Goal: Transaction & Acquisition: Purchase product/service

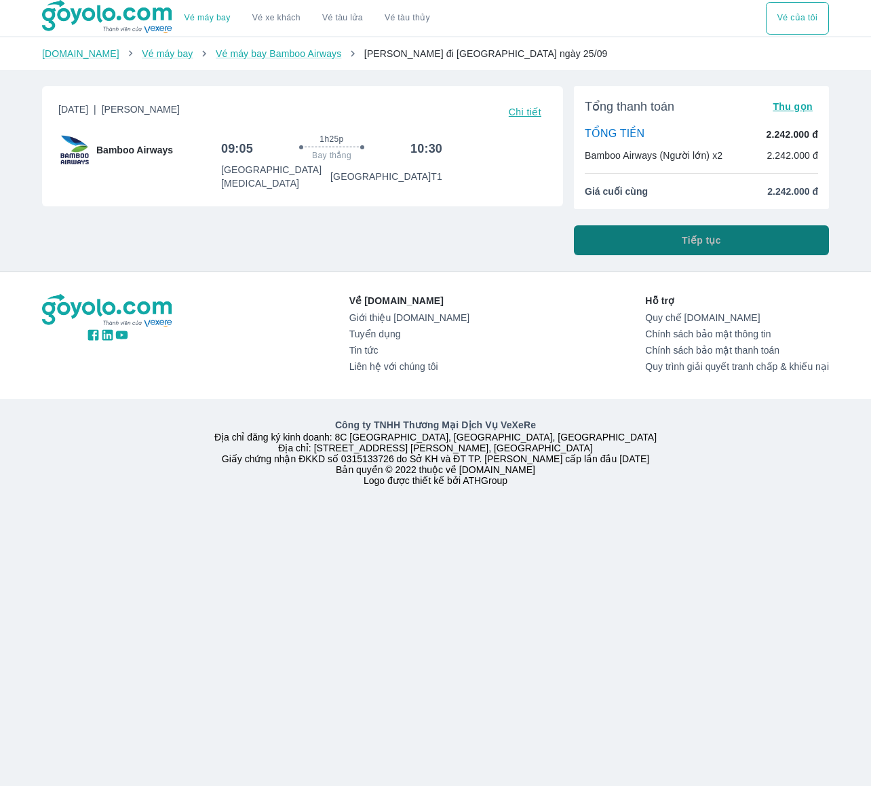
click at [747, 238] on button "Tiếp tục" at bounding box center [701, 240] width 255 height 30
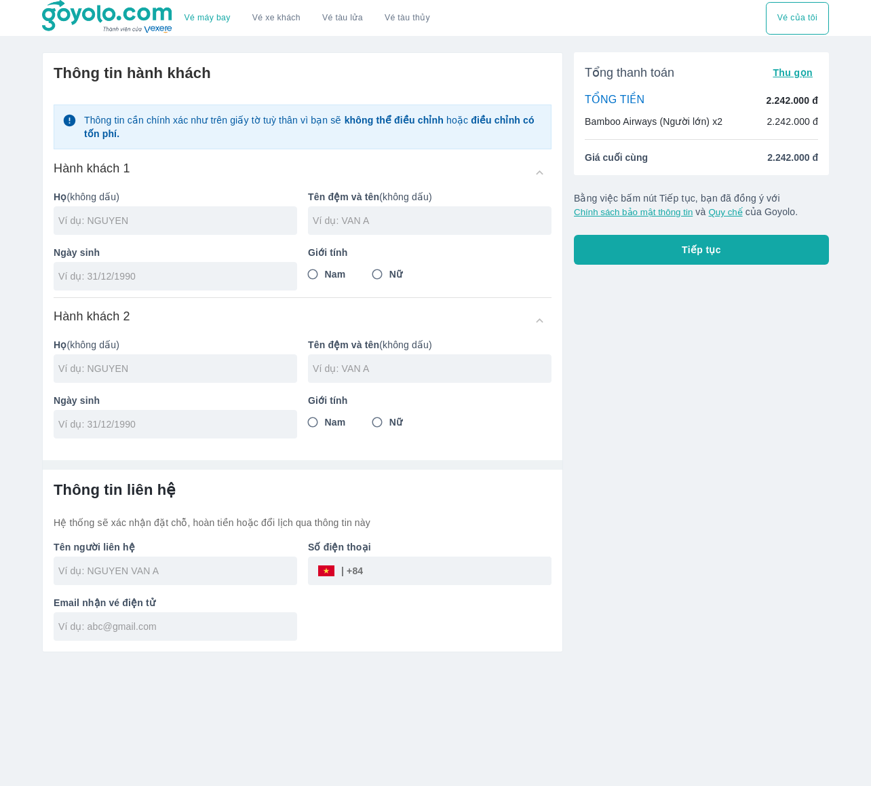
click at [187, 241] on div "Ngày sinh" at bounding box center [170, 263] width 254 height 56
click at [198, 226] on input "text" at bounding box center [177, 221] width 239 height 14
type input "PHAM"
click at [381, 222] on input "text" at bounding box center [432, 221] width 239 height 14
type input "LE HOAI THANH"
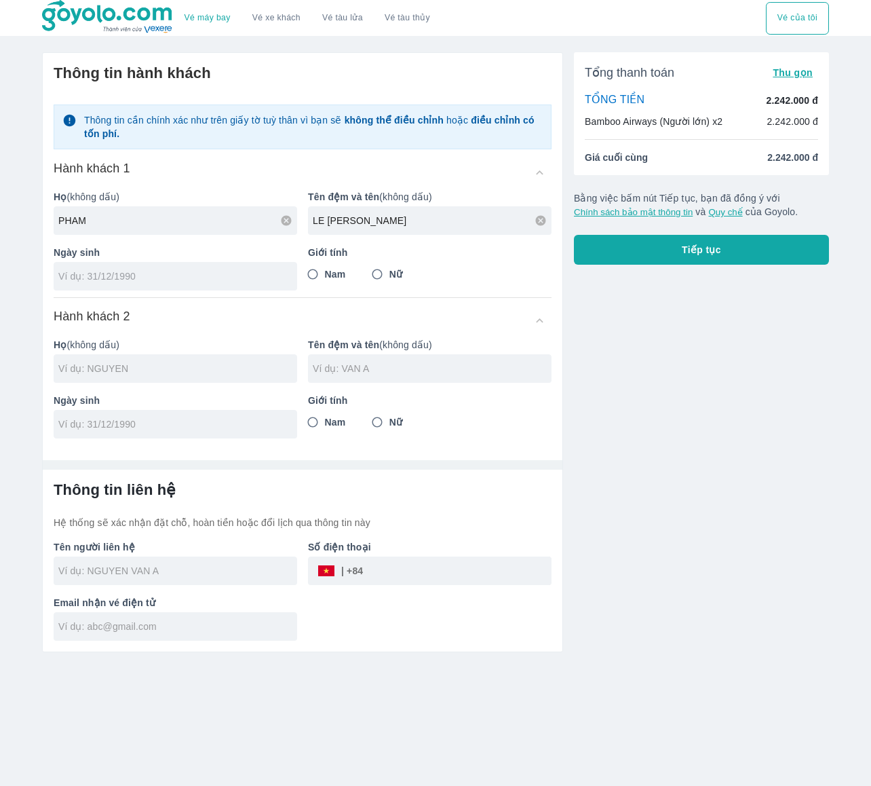
click at [218, 275] on input "tel" at bounding box center [170, 276] width 225 height 14
type input "19/11/1982"
click at [316, 275] on input "Nam" at bounding box center [312, 274] width 24 height 24
radio input "true"
click at [143, 355] on div at bounding box center [176, 368] width 244 height 28
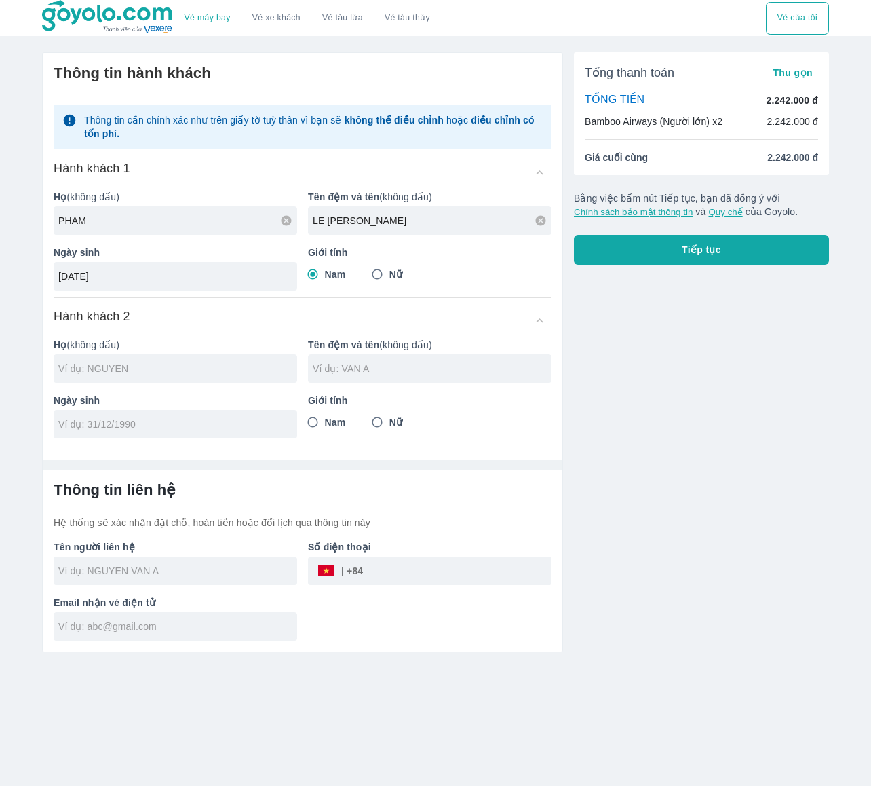
type input "PHAM LE HOAI THANH"
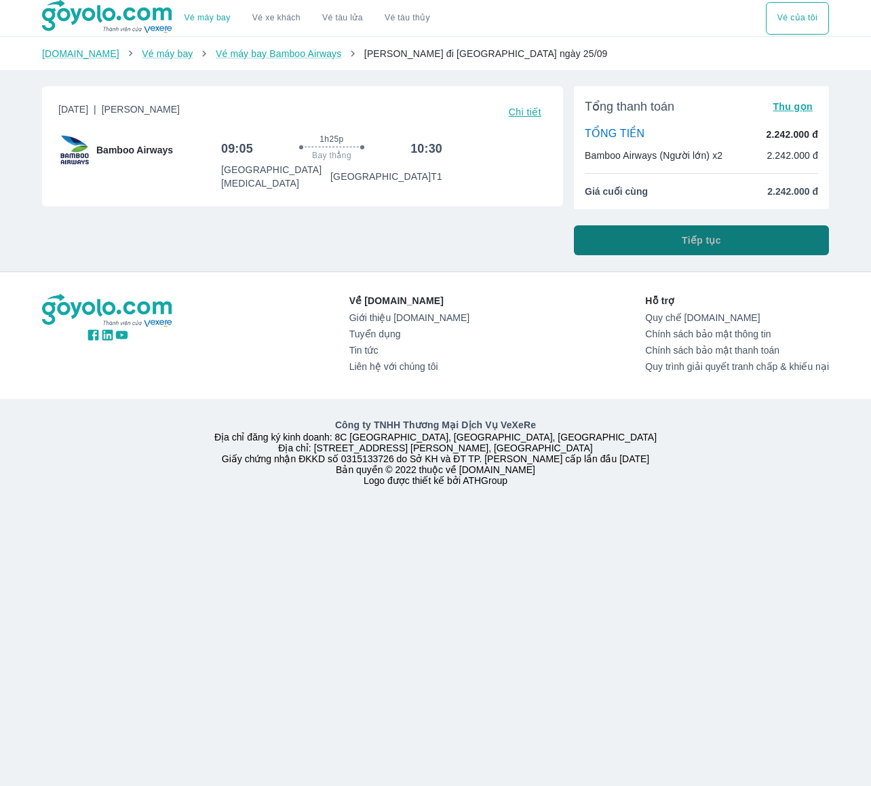
click at [714, 241] on span "Tiếp tục" at bounding box center [701, 240] width 39 height 14
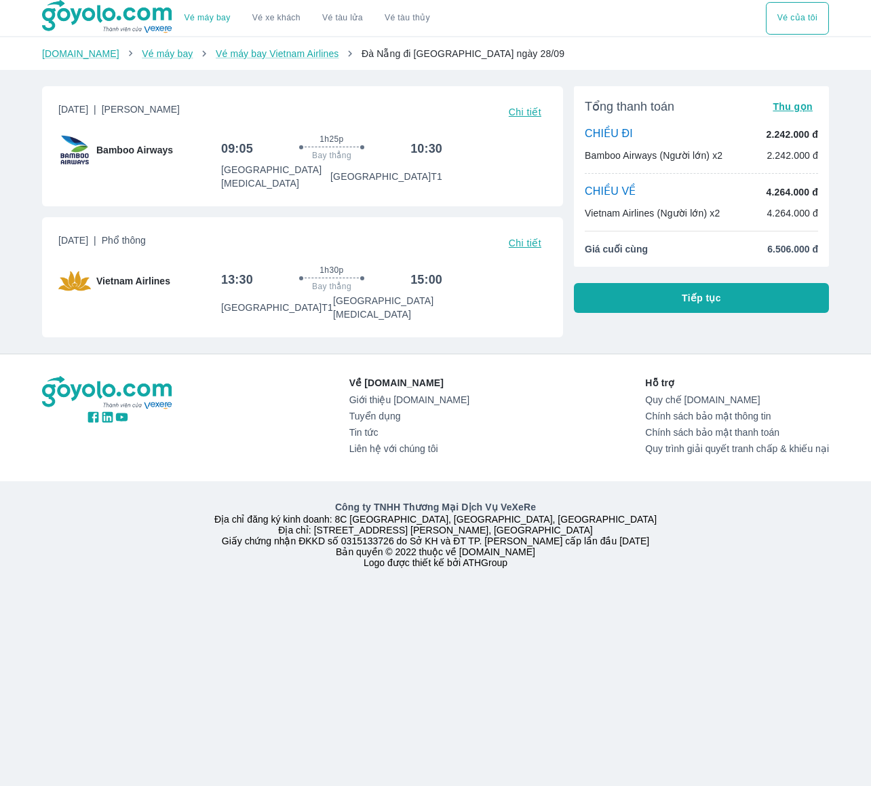
click at [530, 111] on span "Chi tiết" at bounding box center [525, 111] width 33 height 11
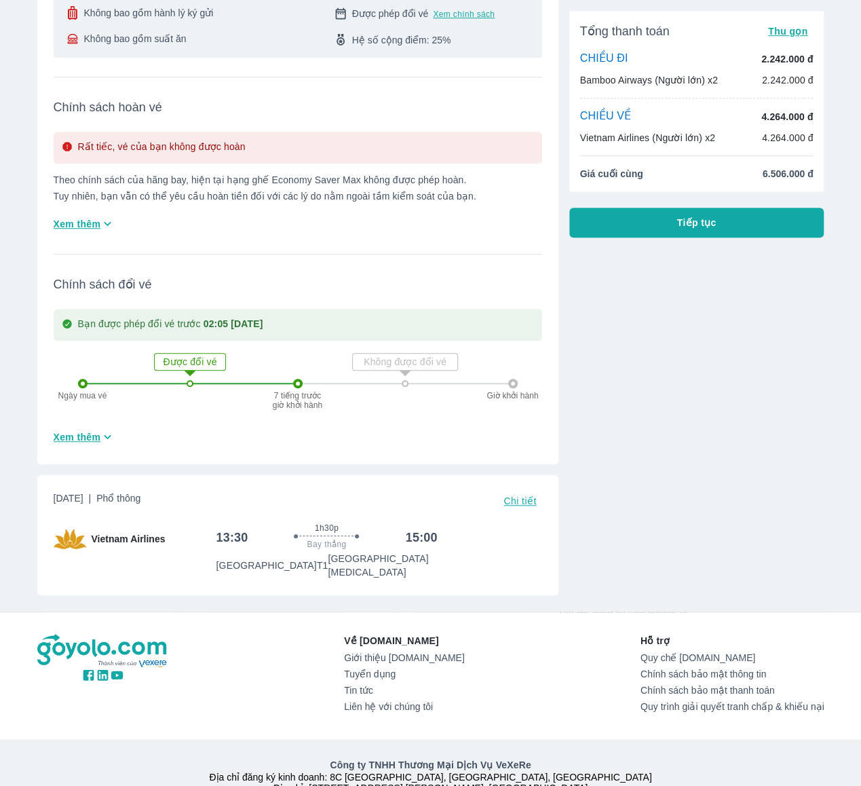
scroll to position [297, 0]
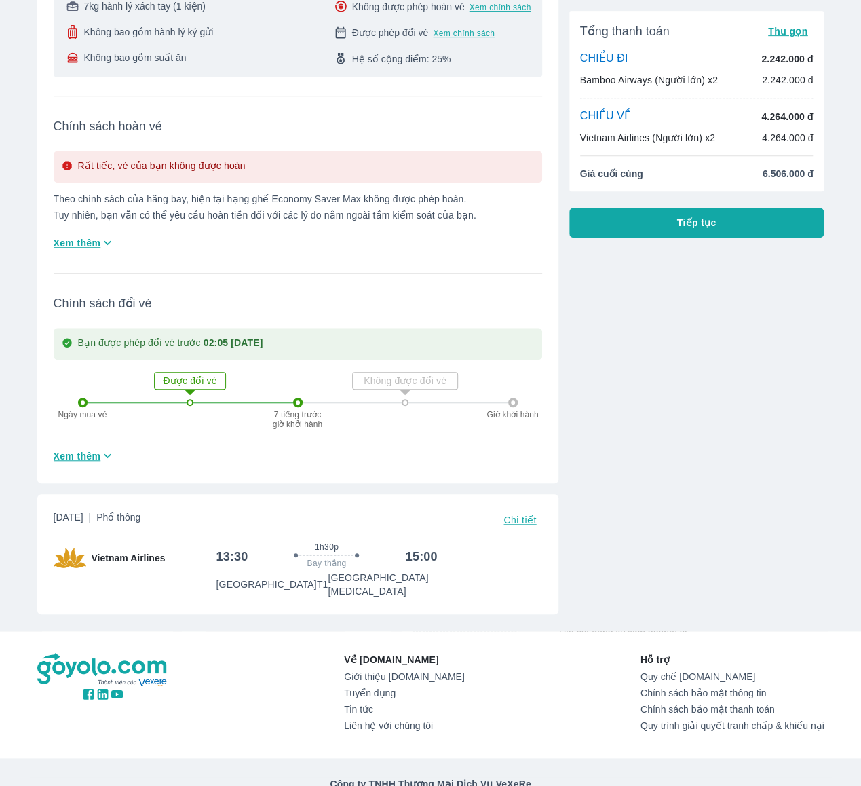
click at [531, 514] on span "Chi tiết" at bounding box center [519, 519] width 33 height 11
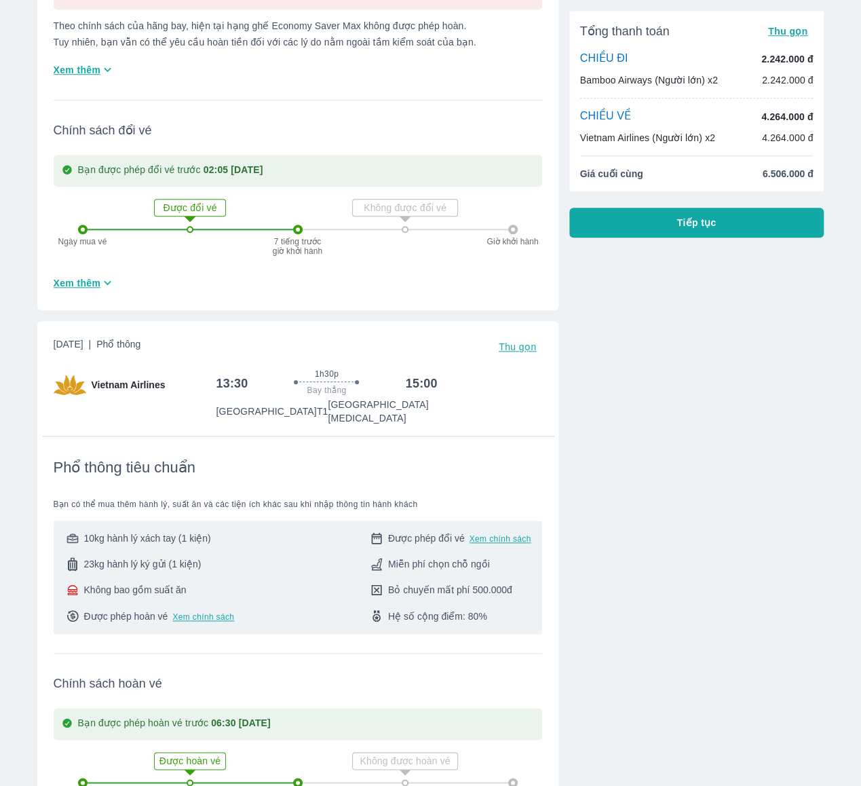
scroll to position [322, 0]
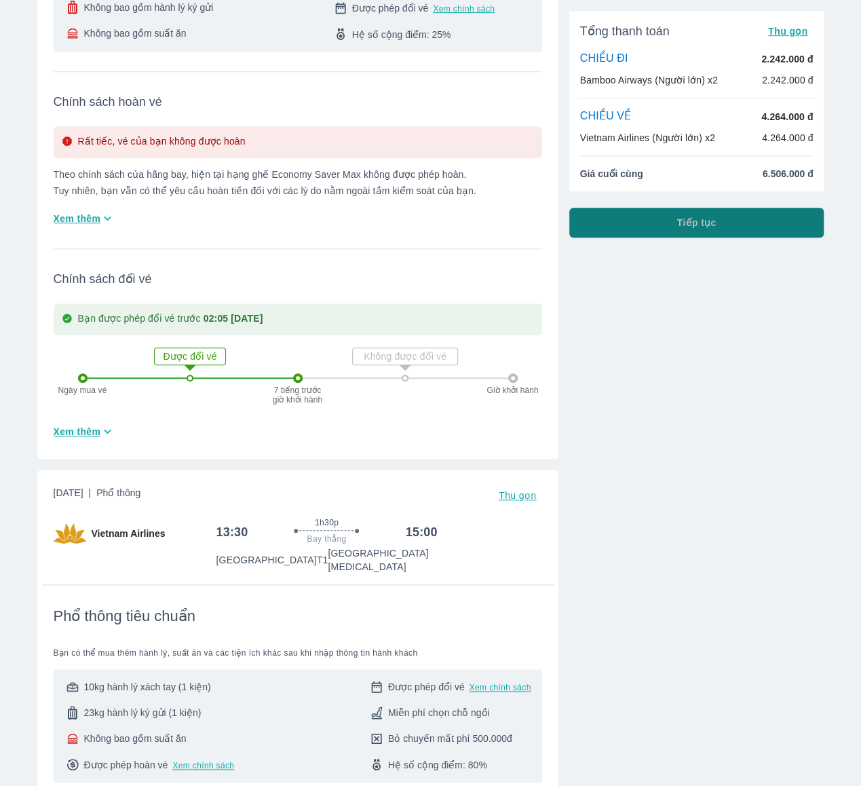
click at [729, 225] on button "Tiếp tục" at bounding box center [696, 223] width 255 height 30
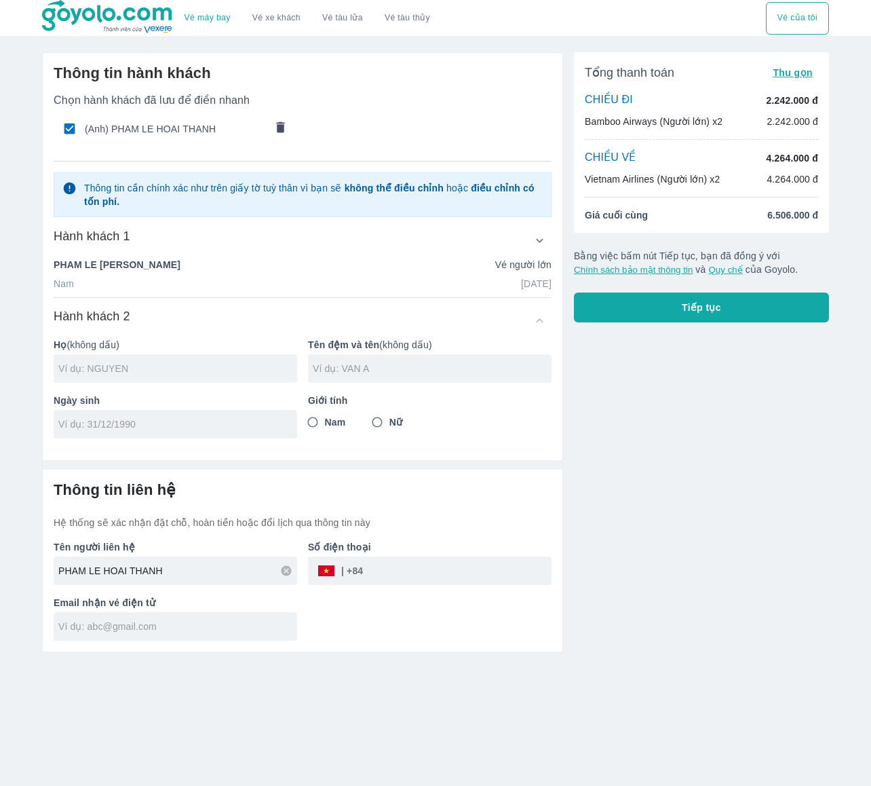
click at [195, 363] on input "text" at bounding box center [177, 369] width 239 height 14
type input "PHAM"
click at [374, 376] on div at bounding box center [430, 368] width 244 height 28
type input "LE HOAI THANH"
click at [206, 423] on input "tel" at bounding box center [170, 424] width 225 height 14
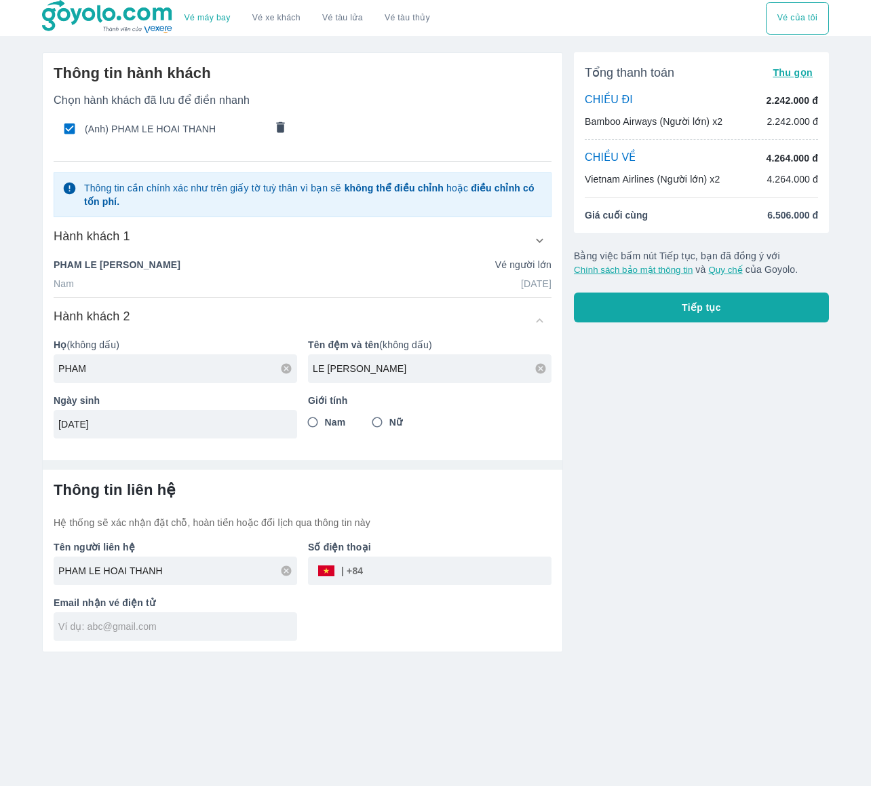
type input "19/11/1982"
click at [313, 419] on input "Nam" at bounding box center [312, 422] width 24 height 24
radio input "true"
click at [743, 313] on button "Tiếp tục" at bounding box center [701, 307] width 255 height 30
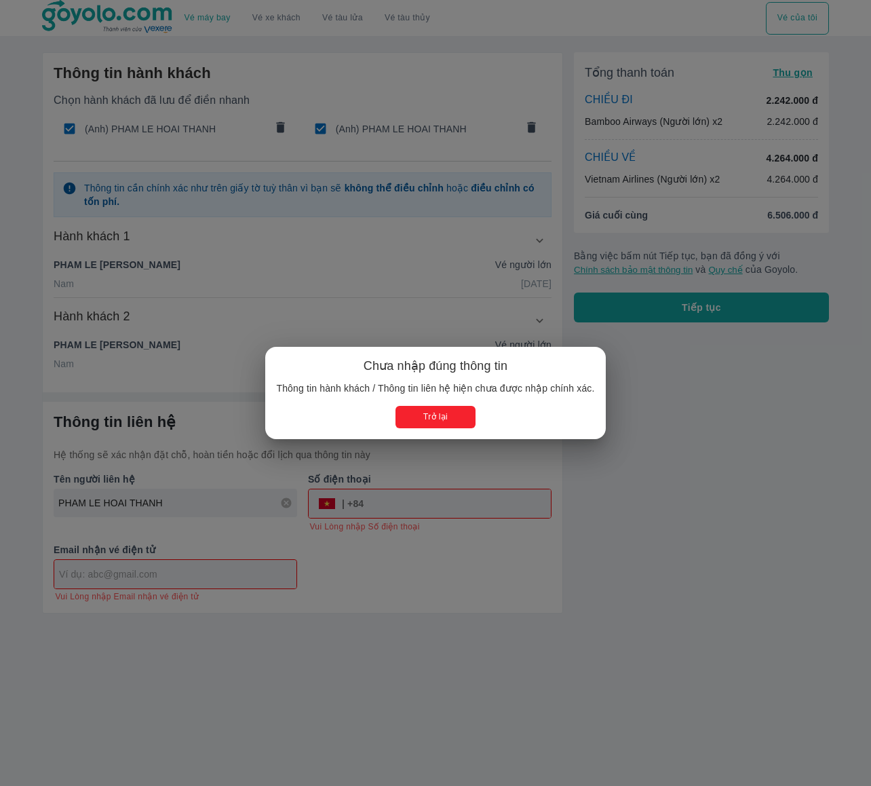
click at [457, 416] on button "Trở lại" at bounding box center [434, 417] width 79 height 22
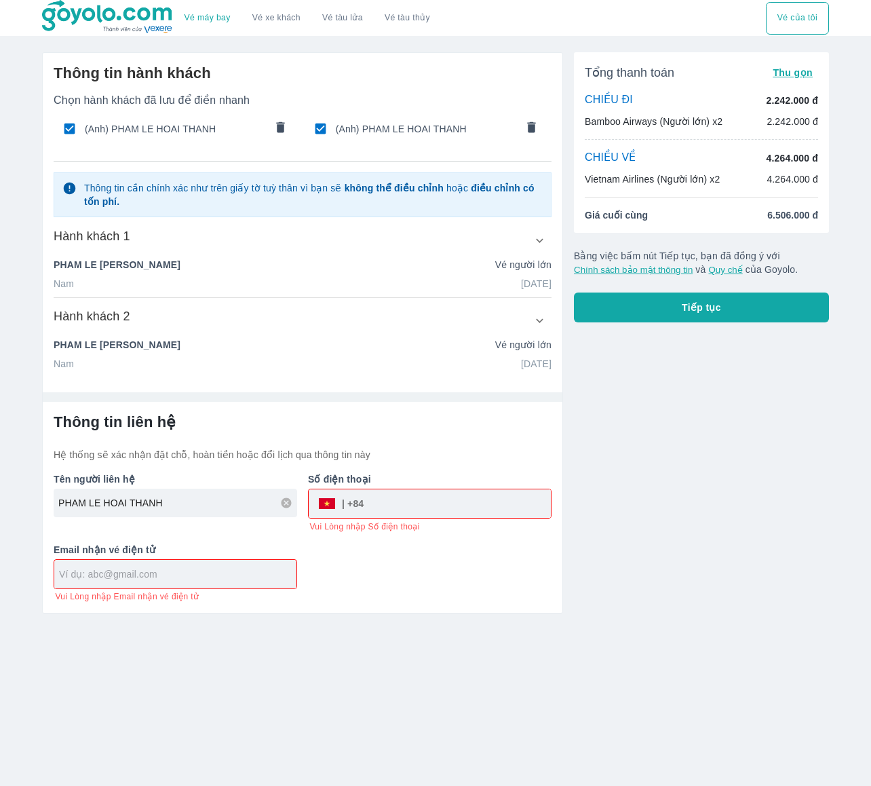
click at [207, 577] on input "text" at bounding box center [177, 574] width 237 height 14
type input "rio.thanhpham@gmail.com"
click at [408, 499] on input "tel" at bounding box center [457, 503] width 187 height 33
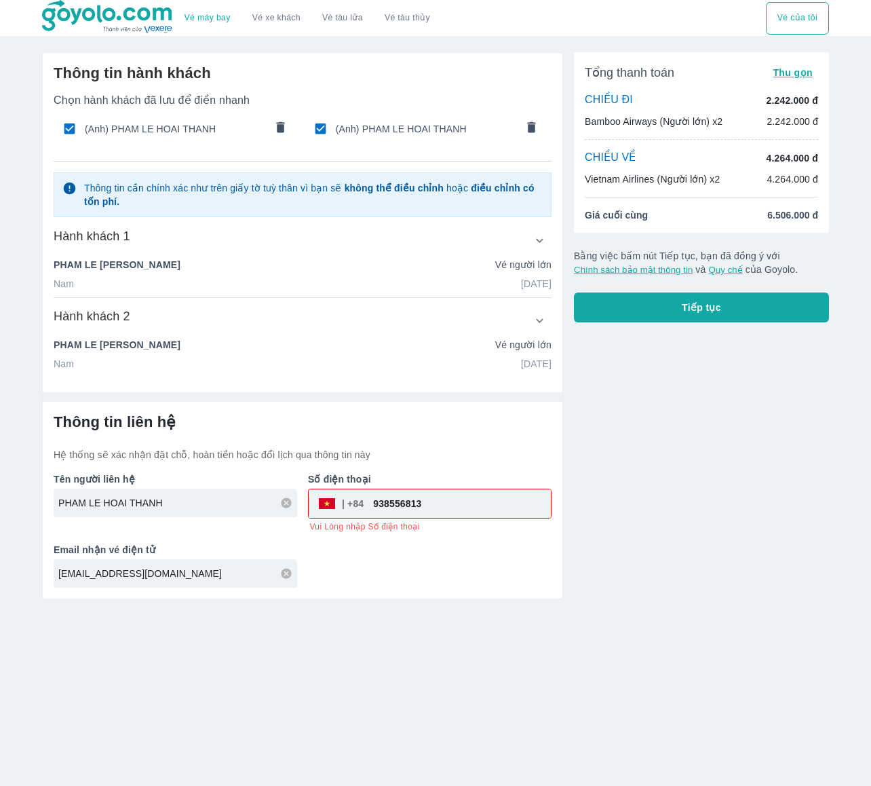
type input "938556813"
click at [144, 347] on p "PHAM LE HOAI THANH" at bounding box center [117, 345] width 127 height 14
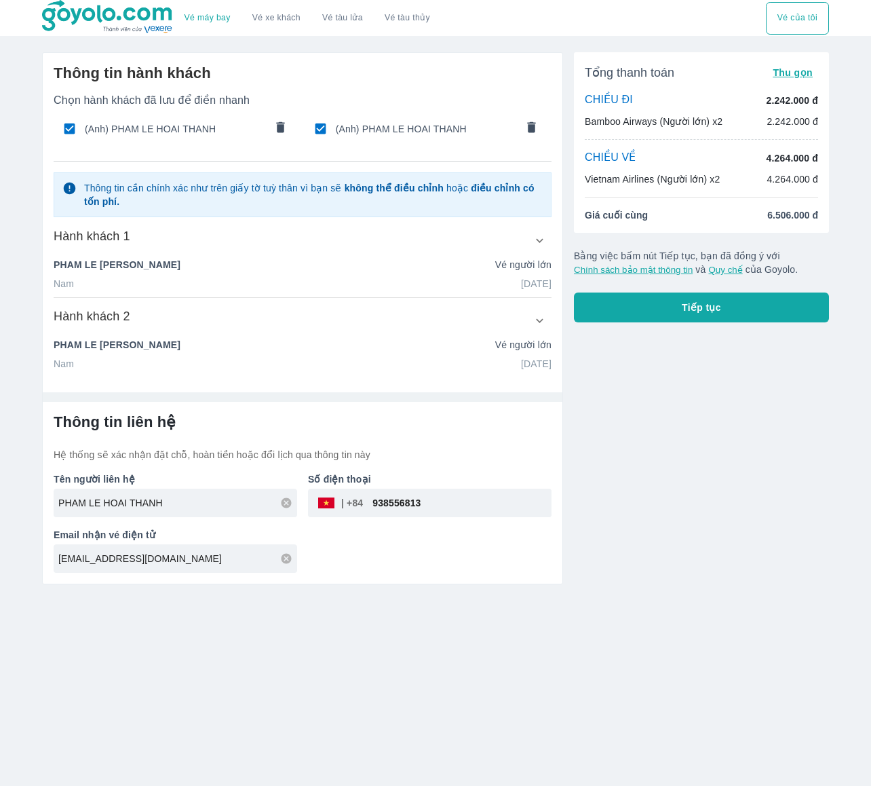
click at [541, 319] on icon "button" at bounding box center [539, 320] width 7 height 4
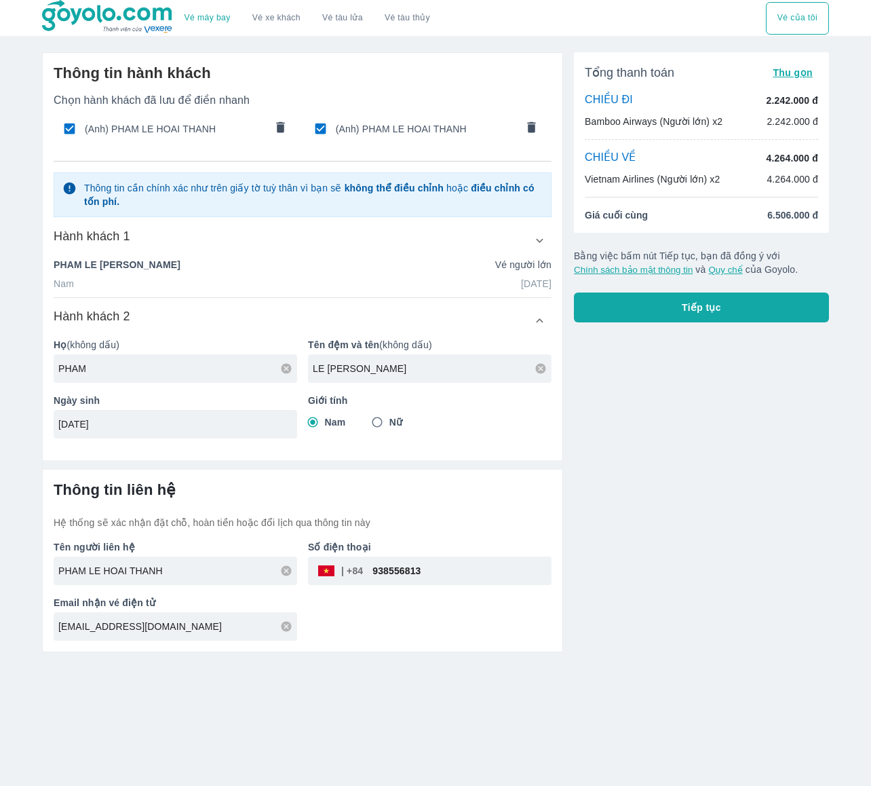
click at [538, 239] on icon "button" at bounding box center [539, 240] width 14 height 14
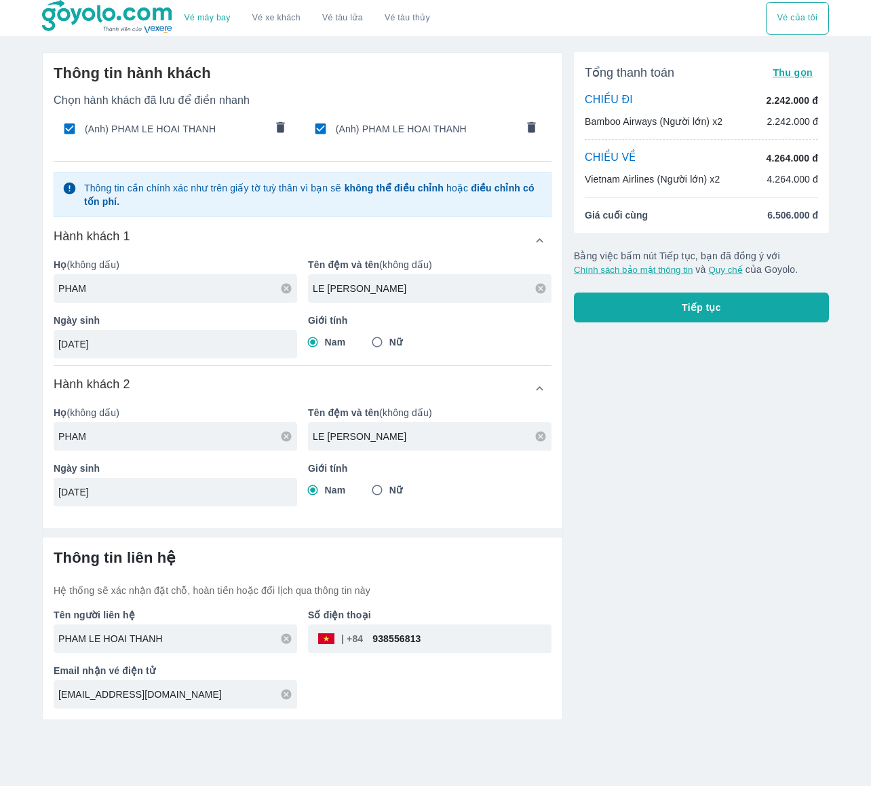
drag, startPoint x: 401, startPoint y: 435, endPoint x: 229, endPoint y: 430, distance: 171.7
click at [229, 430] on div "Họ (không dấu) PHAM Tên đệm và tên (không dấu) LE HOAI THANH Ngày sinh 19/11/19…" at bounding box center [297, 450] width 509 height 111
type input "THI THU BA"
drag, startPoint x: 70, startPoint y: 489, endPoint x: 28, endPoint y: 528, distance: 57.6
click at [28, 528] on div "Vé máy bay Vé xe khách Vé tàu lửa Vé tàu thủy Vé của tôi Thông tin hành khách C…" at bounding box center [435, 393] width 871 height 786
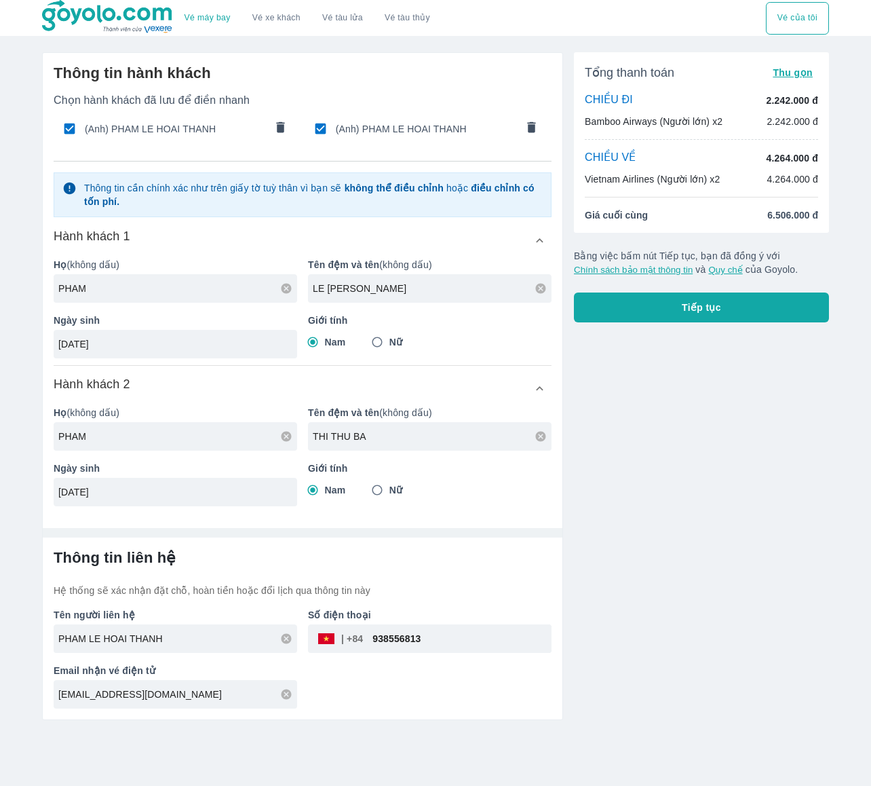
type input "07/08/2001"
click at [388, 488] on input "Nữ" at bounding box center [377, 490] width 24 height 24
radio input "true"
click at [636, 518] on div "Tổng thanh toán Thu gọn CHIỀU ĐI 2.242.000 đ Bamboo Airways (Người lớn) x2 2.24…" at bounding box center [696, 380] width 266 height 678
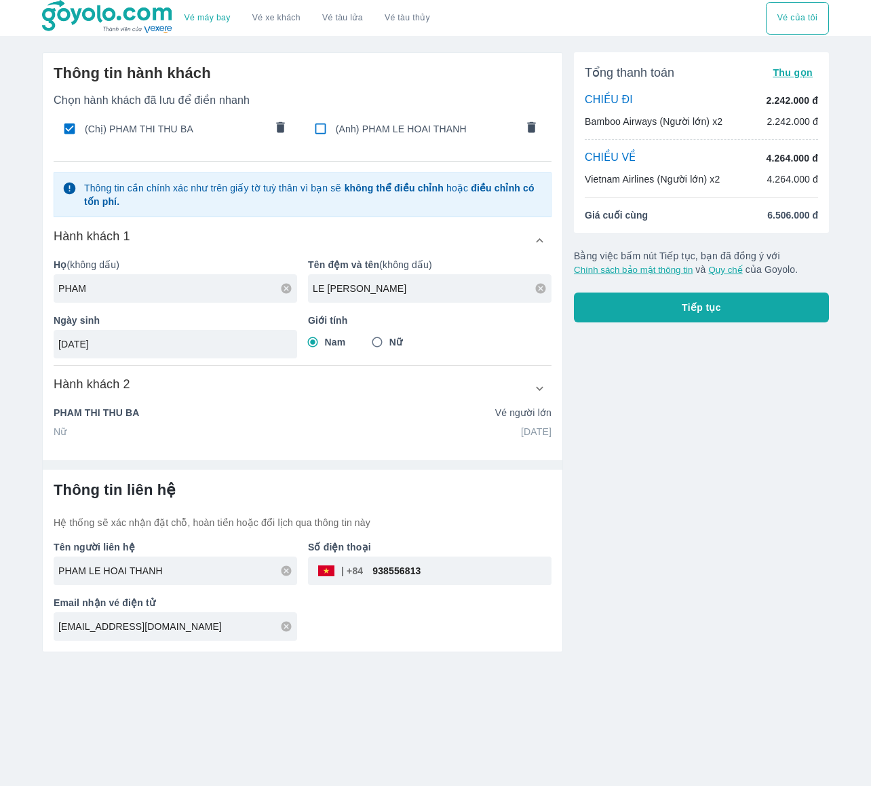
click at [314, 125] on input "checkbox" at bounding box center [320, 128] width 26 height 26
checkbox input "false"
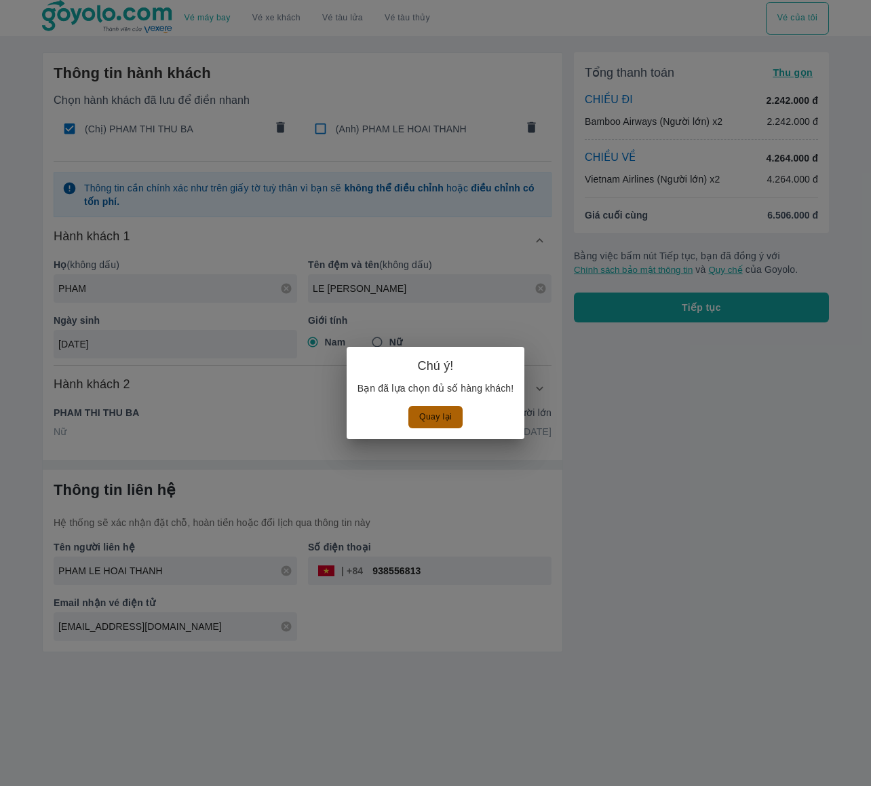
click at [433, 419] on button "Quay lại" at bounding box center [435, 417] width 54 height 22
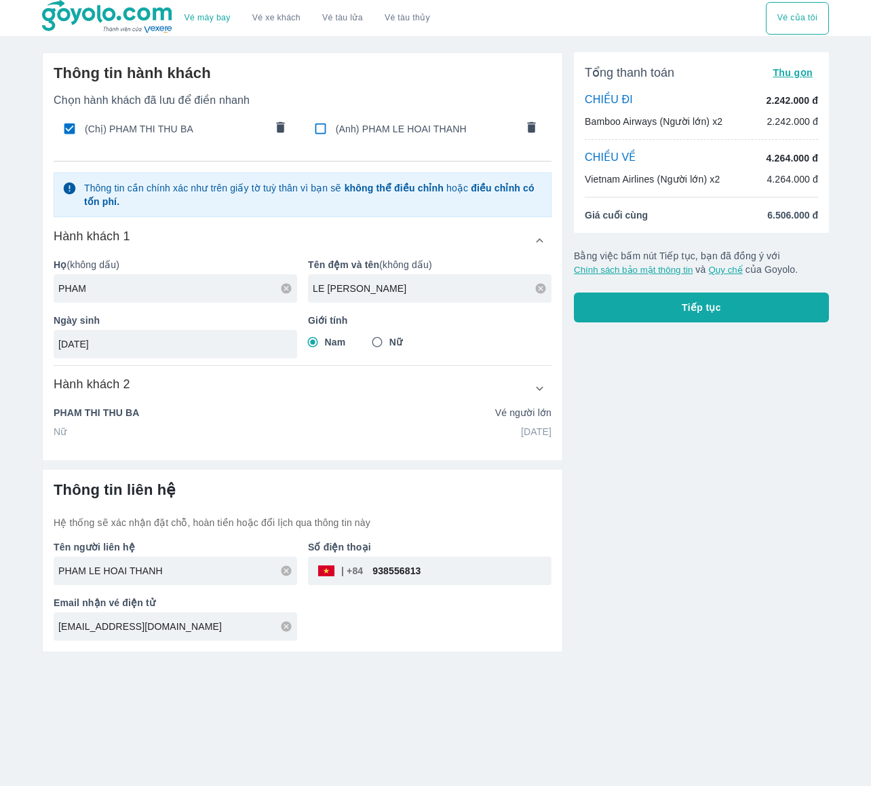
click at [267, 435] on div "Nữ 07/08/2001" at bounding box center [303, 432] width 498 height 14
click at [540, 391] on icon "button" at bounding box center [539, 388] width 14 height 14
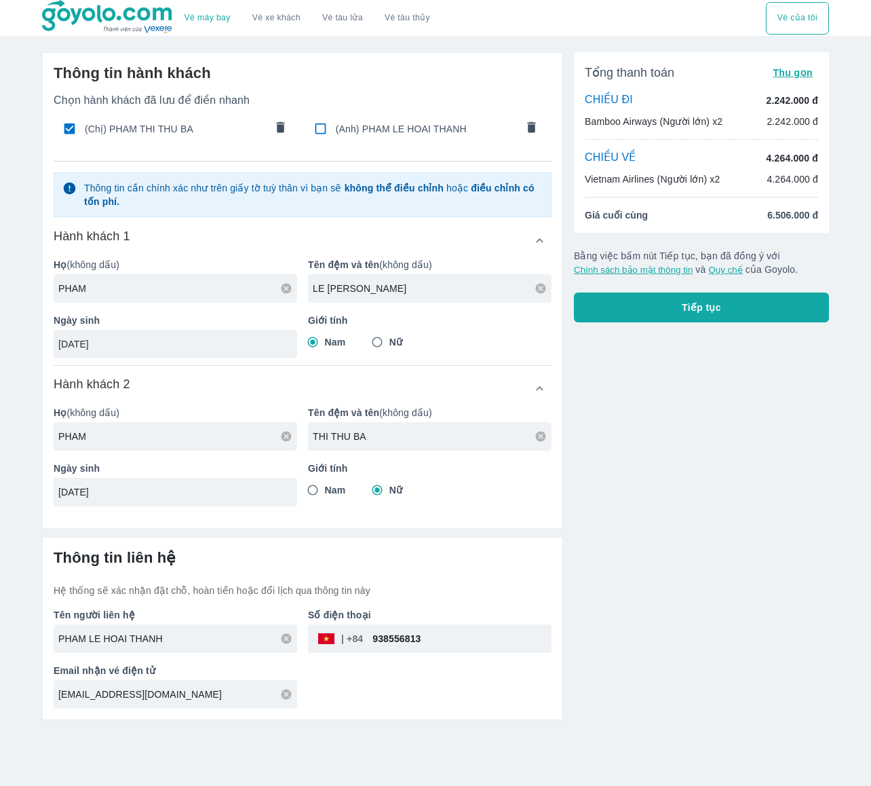
click at [129, 345] on input "19/11/1982" at bounding box center [170, 344] width 225 height 14
type input "19/11/1992"
click at [512, 343] on div "Nam Nữ" at bounding box center [430, 342] width 244 height 24
click at [319, 128] on input "checkbox" at bounding box center [320, 128] width 26 height 26
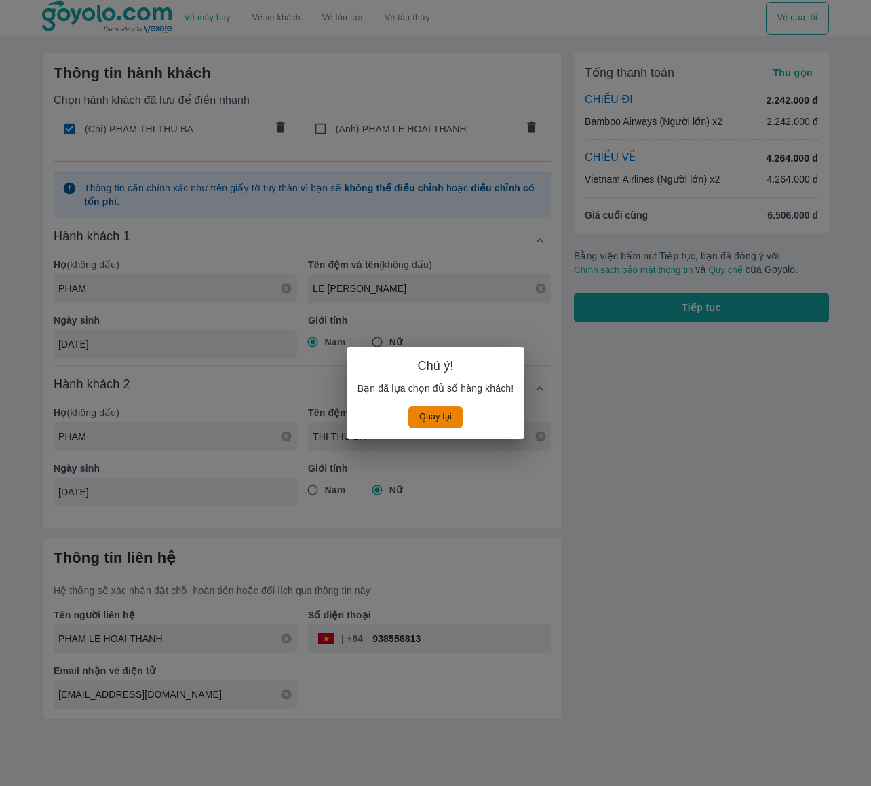
checkbox input "true"
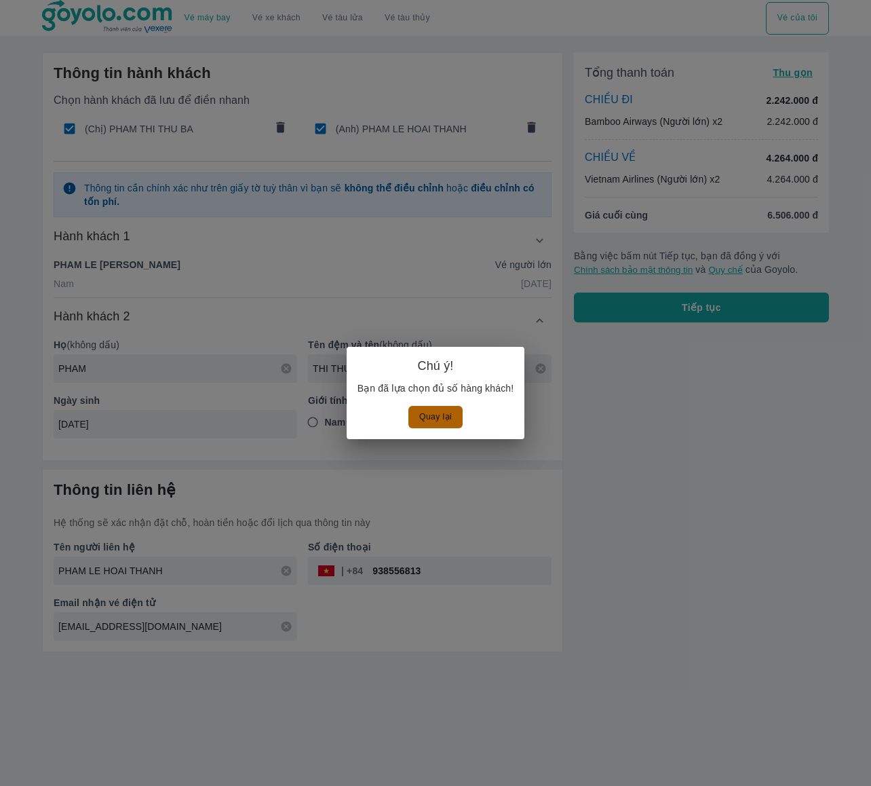
click at [444, 413] on button "Quay lại" at bounding box center [435, 417] width 54 height 22
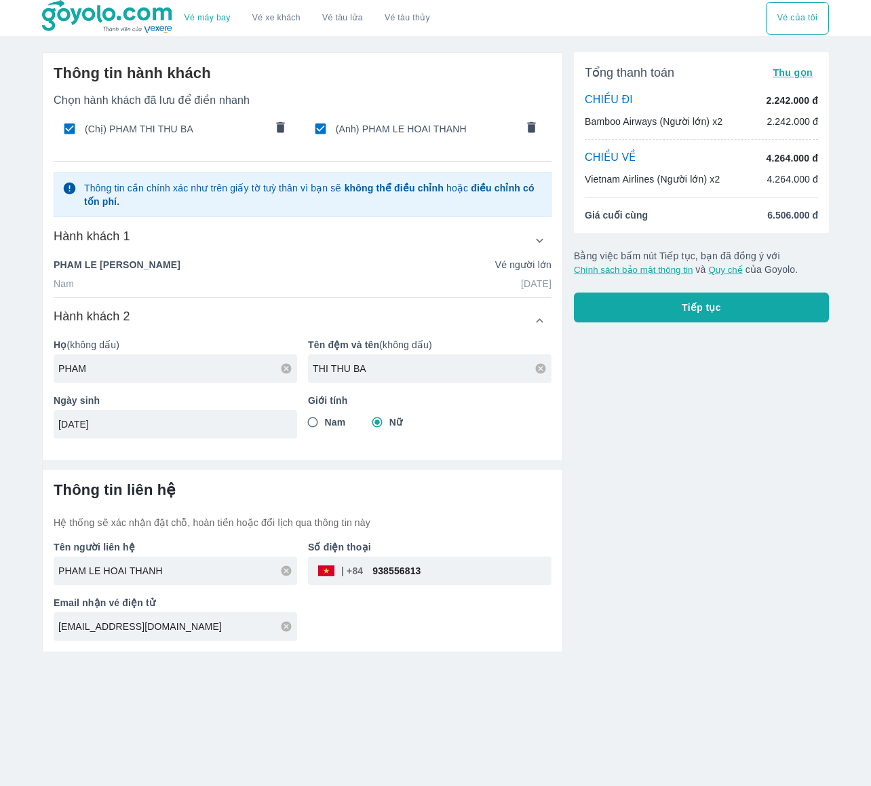
click at [536, 237] on icon "button" at bounding box center [539, 240] width 14 height 14
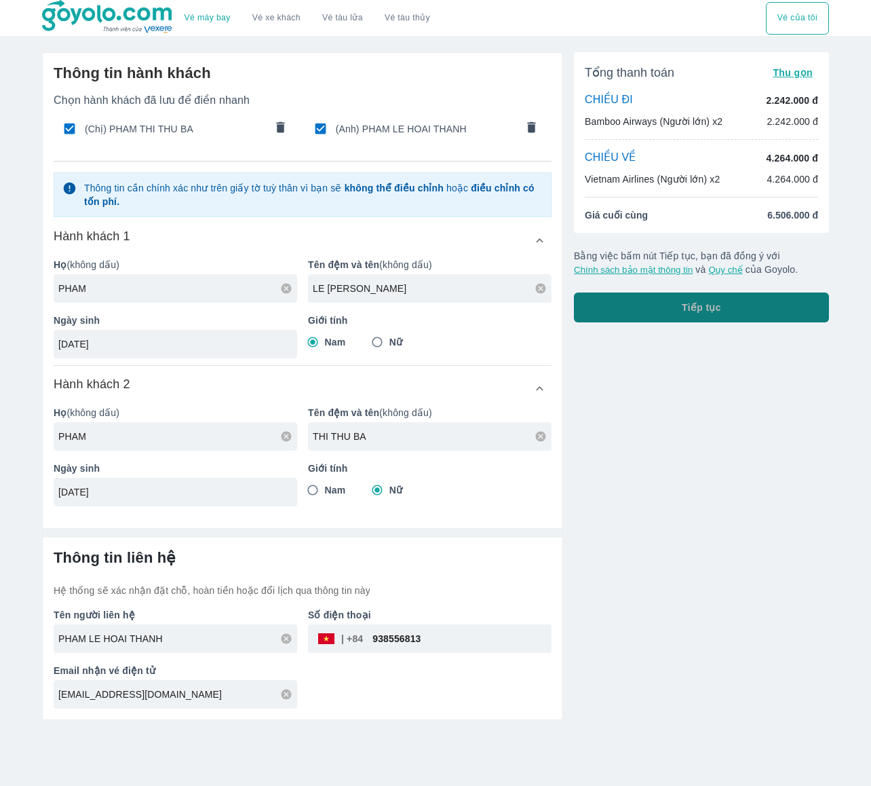
click at [729, 303] on button "Tiếp tục" at bounding box center [701, 307] width 255 height 30
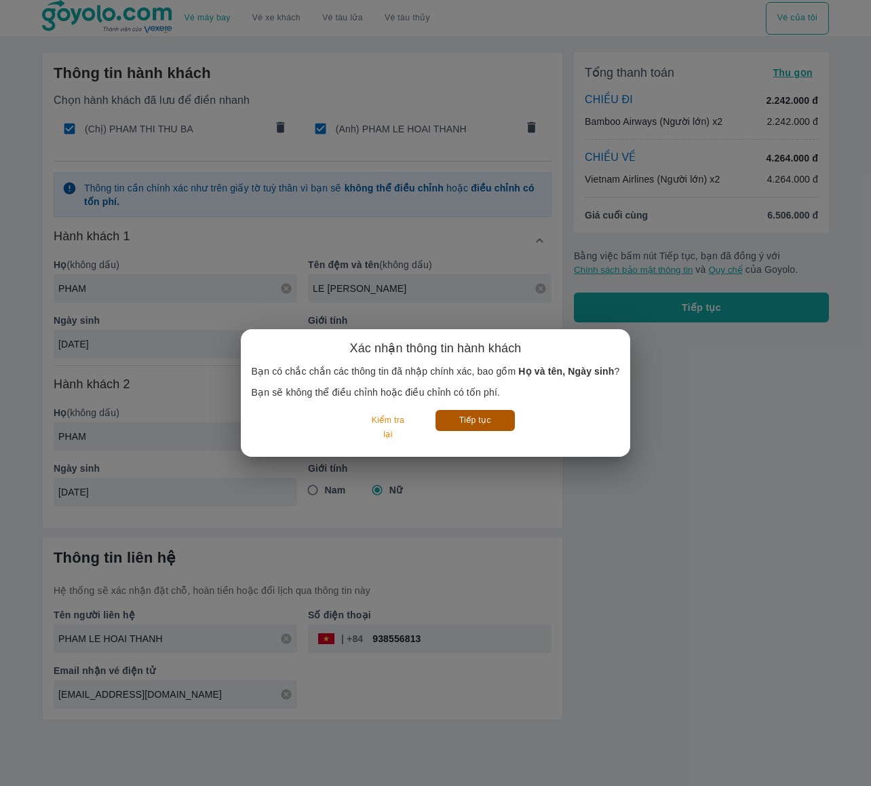
click at [483, 420] on button "Tiếp tục" at bounding box center [474, 420] width 79 height 21
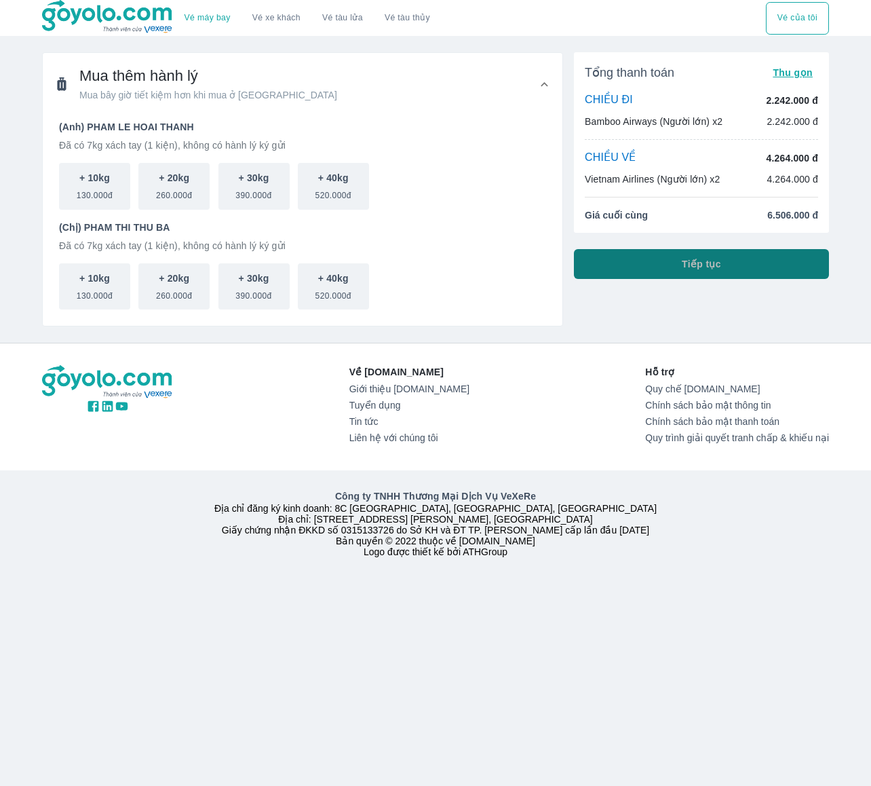
click at [711, 261] on span "Tiếp tục" at bounding box center [701, 264] width 39 height 14
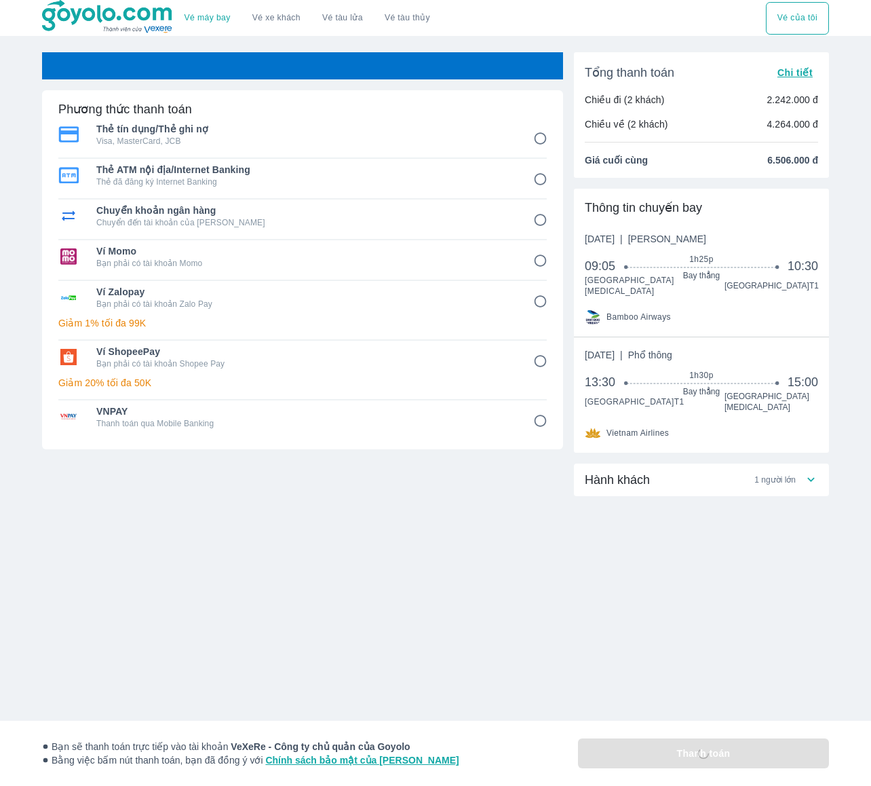
click at [538, 138] on input "1" at bounding box center [540, 138] width 26 height 26
radio input "false"
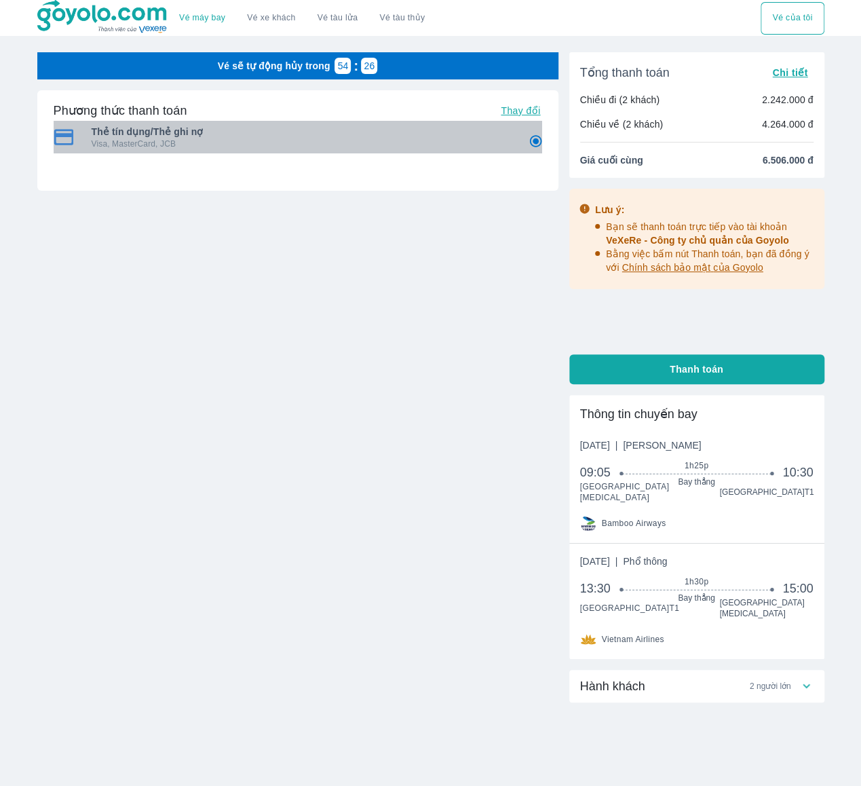
click at [418, 144] on p "Visa, MasterCard, JCB" at bounding box center [301, 143] width 418 height 11
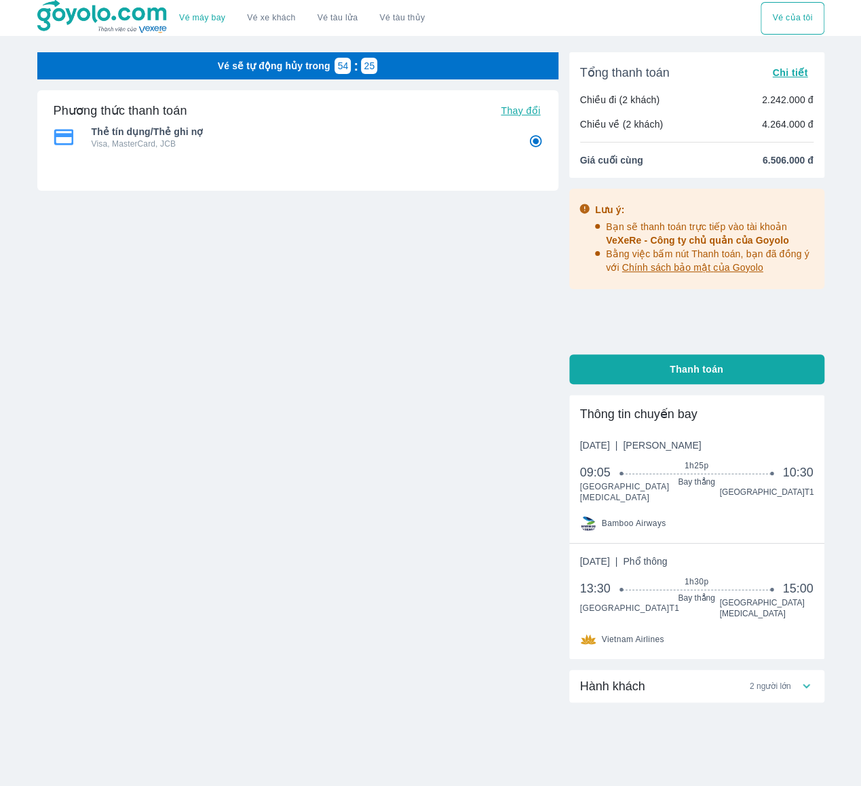
click at [440, 256] on div "Phương thức thanh toán Thay đổi Thẻ tín dụng/Thẻ ghi nợ Visa, MasterCard, JCB T…" at bounding box center [297, 183] width 521 height 186
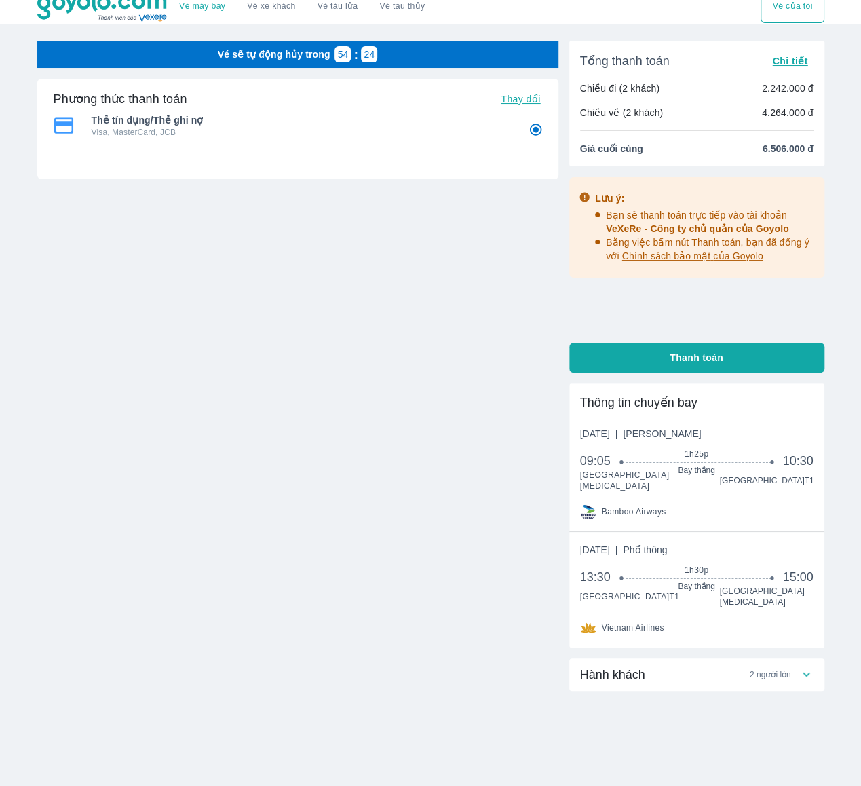
scroll to position [15, 0]
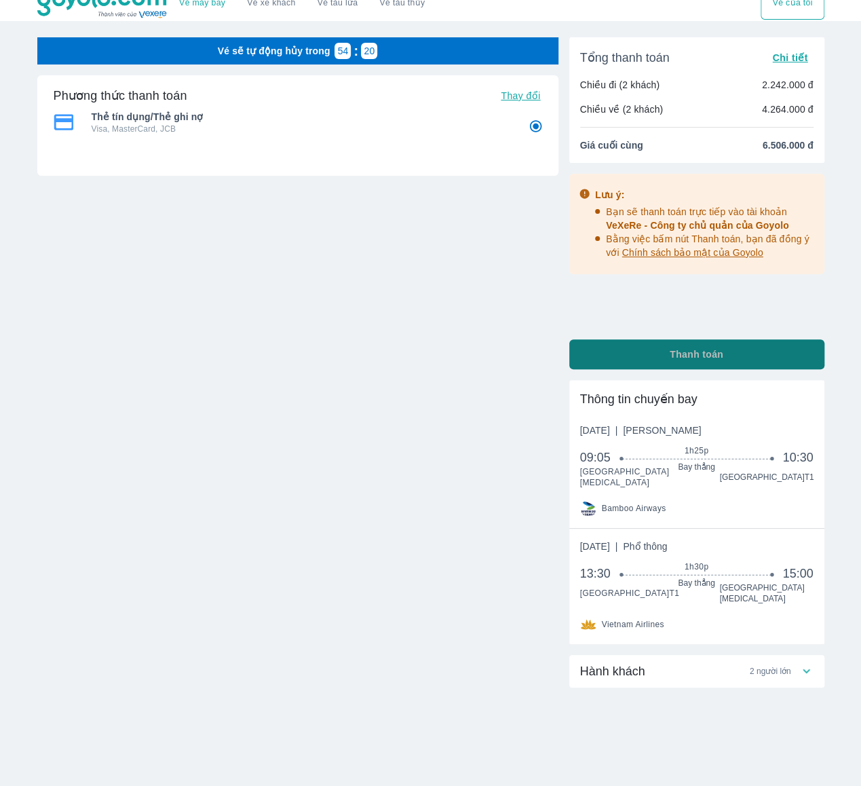
click at [759, 356] on button "Thanh toán" at bounding box center [696, 354] width 255 height 30
radio input "false"
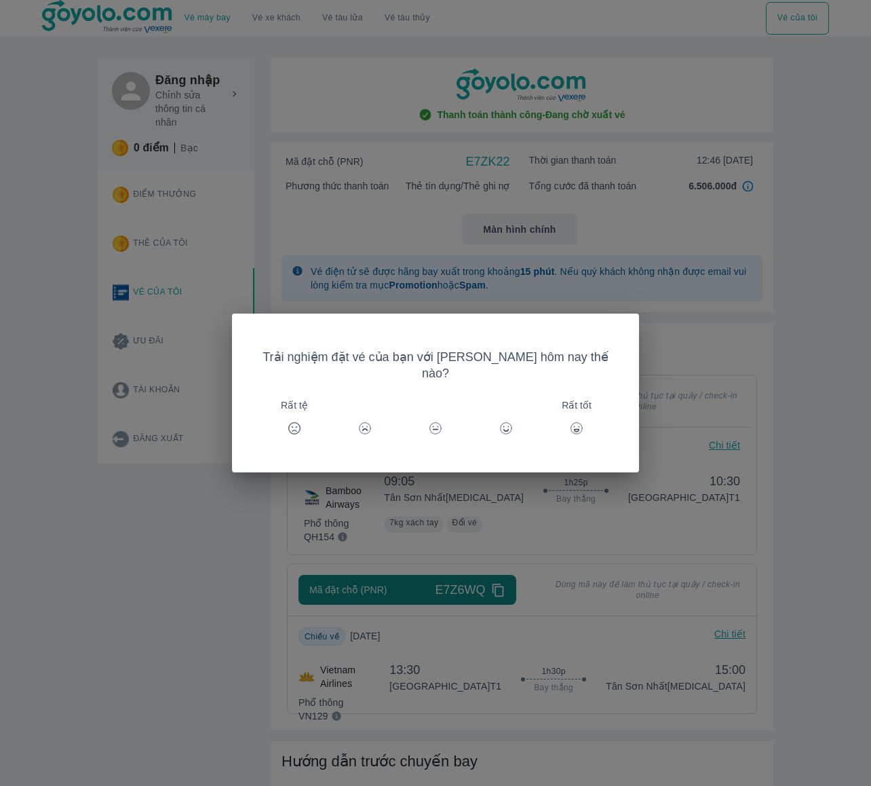
click at [505, 421] on icon at bounding box center [506, 428] width 14 height 14
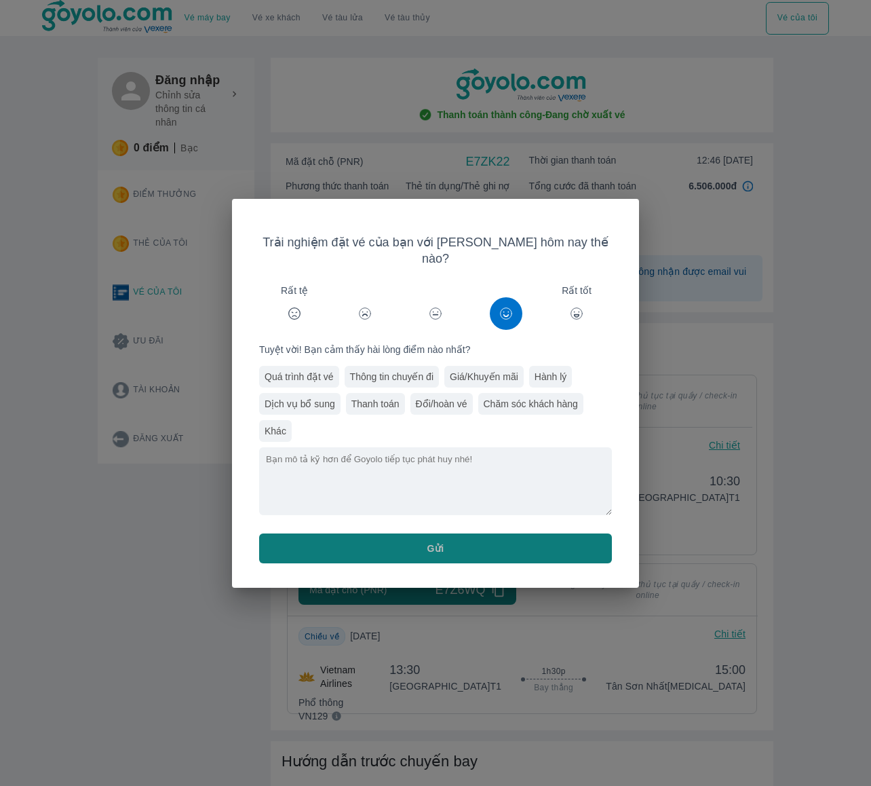
click at [499, 541] on button "Gửi" at bounding box center [435, 548] width 353 height 30
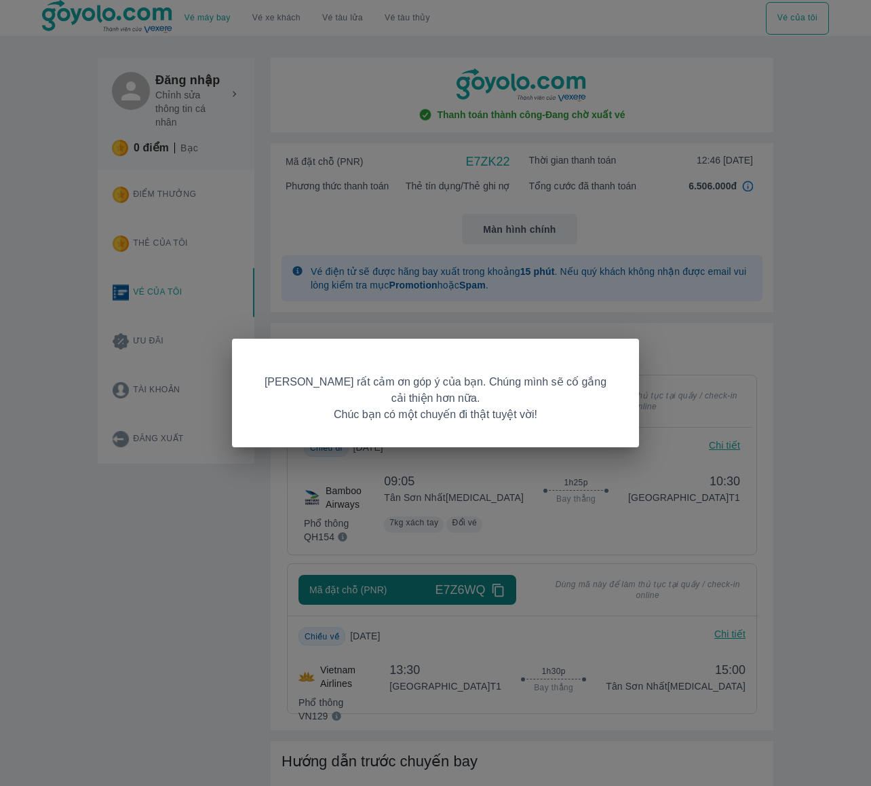
click at [743, 483] on div "[PERSON_NAME] rất cảm ơn góp ý của bạn. Chúng mình sẽ cố gắng cải thiện hơn nữa…" at bounding box center [435, 393] width 871 height 786
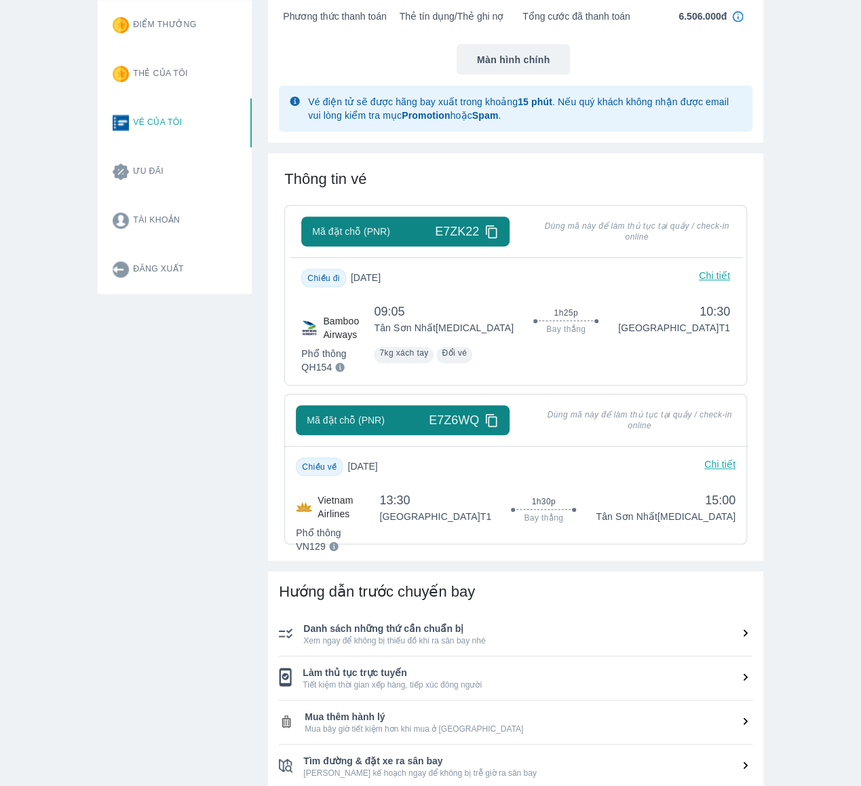
scroll to position [191, 0]
